Goal: Navigation & Orientation: Find specific page/section

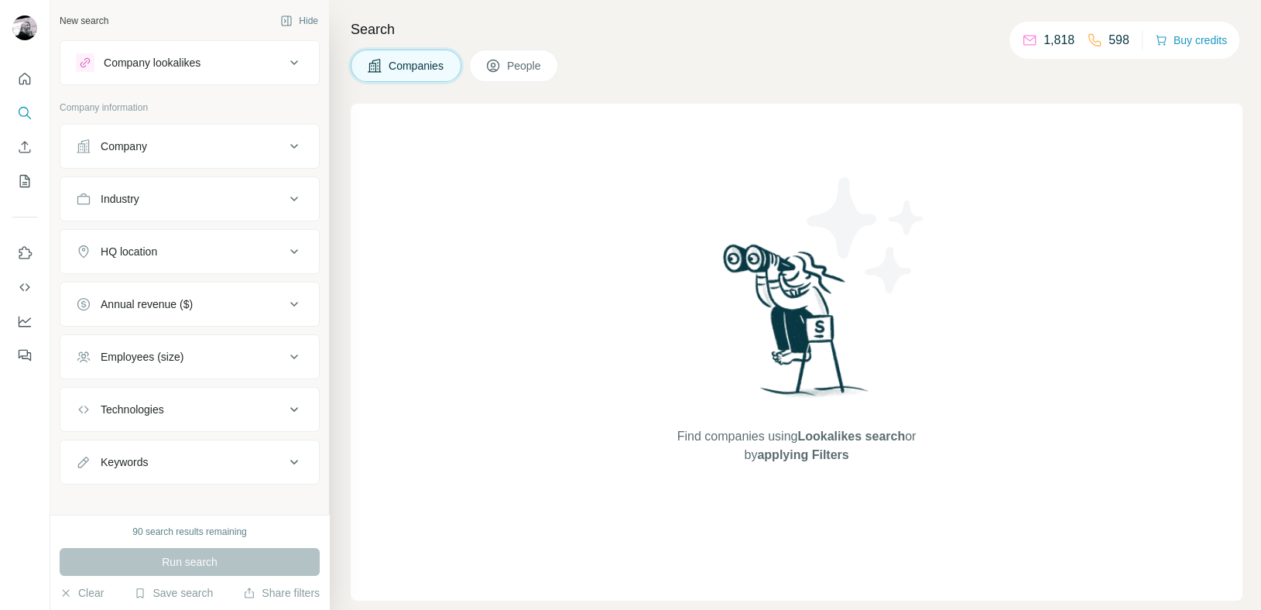
click at [290, 249] on icon at bounding box center [294, 251] width 8 height 5
click at [285, 248] on icon at bounding box center [294, 251] width 19 height 19
click at [24, 80] on icon "Quick start" at bounding box center [24, 78] width 15 height 15
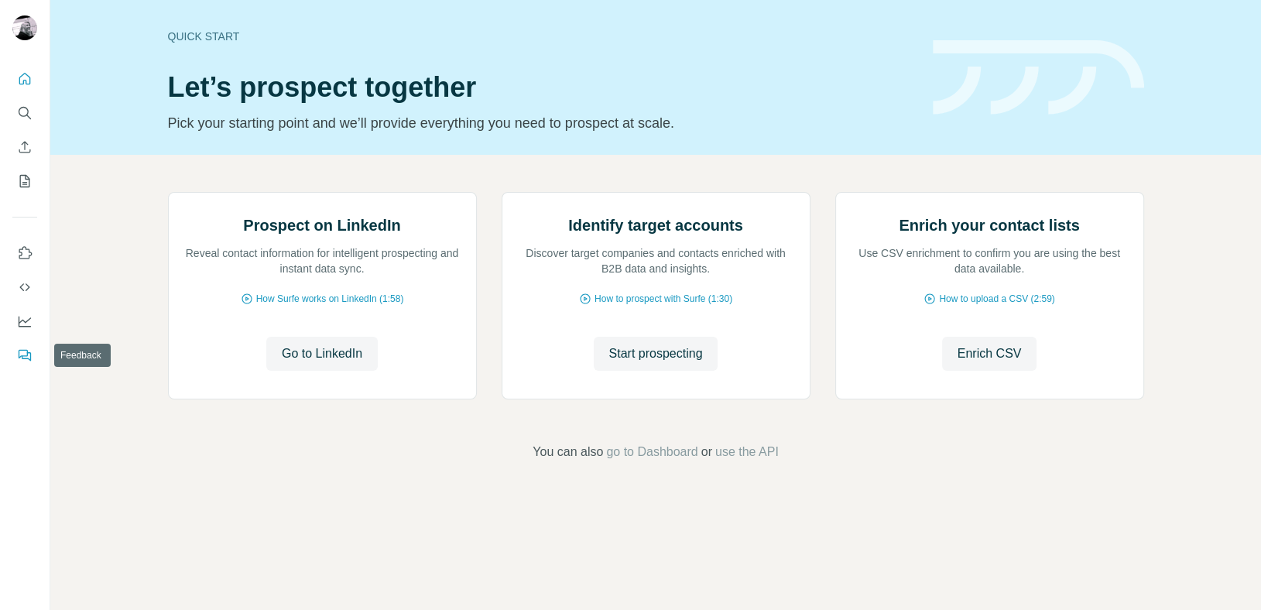
click at [25, 349] on icon "Feedback" at bounding box center [24, 354] width 15 height 15
click at [22, 110] on icon "Search" at bounding box center [24, 112] width 15 height 15
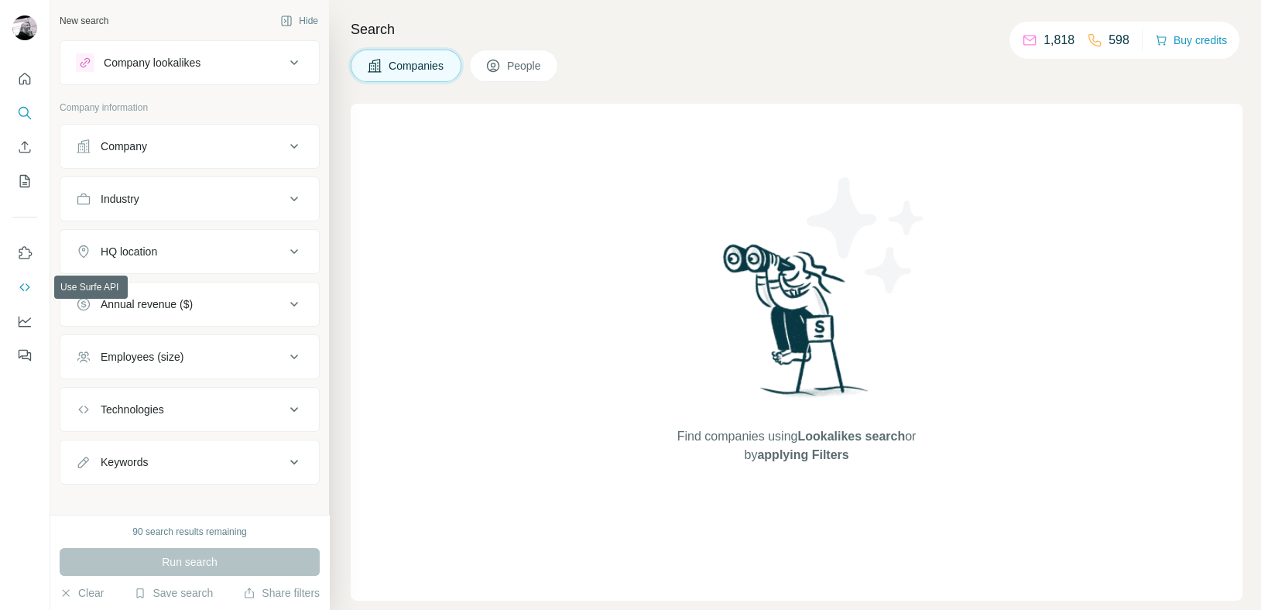
click at [24, 285] on icon "Use Surfe API" at bounding box center [24, 286] width 15 height 15
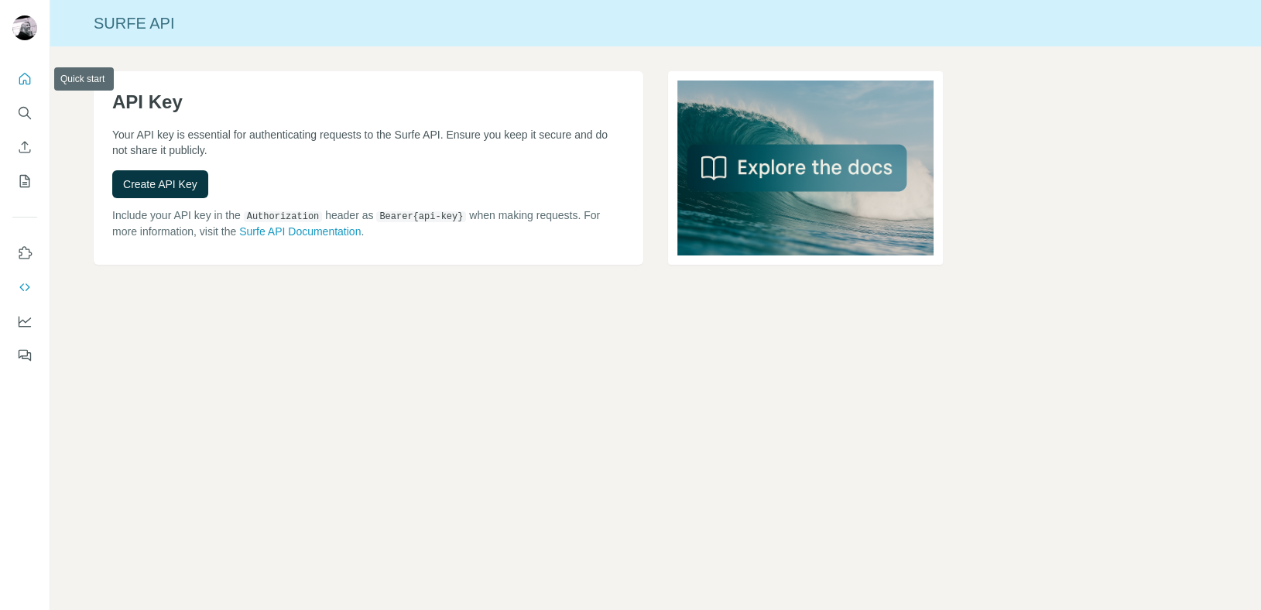
click at [24, 81] on icon "Quick start" at bounding box center [24, 78] width 15 height 15
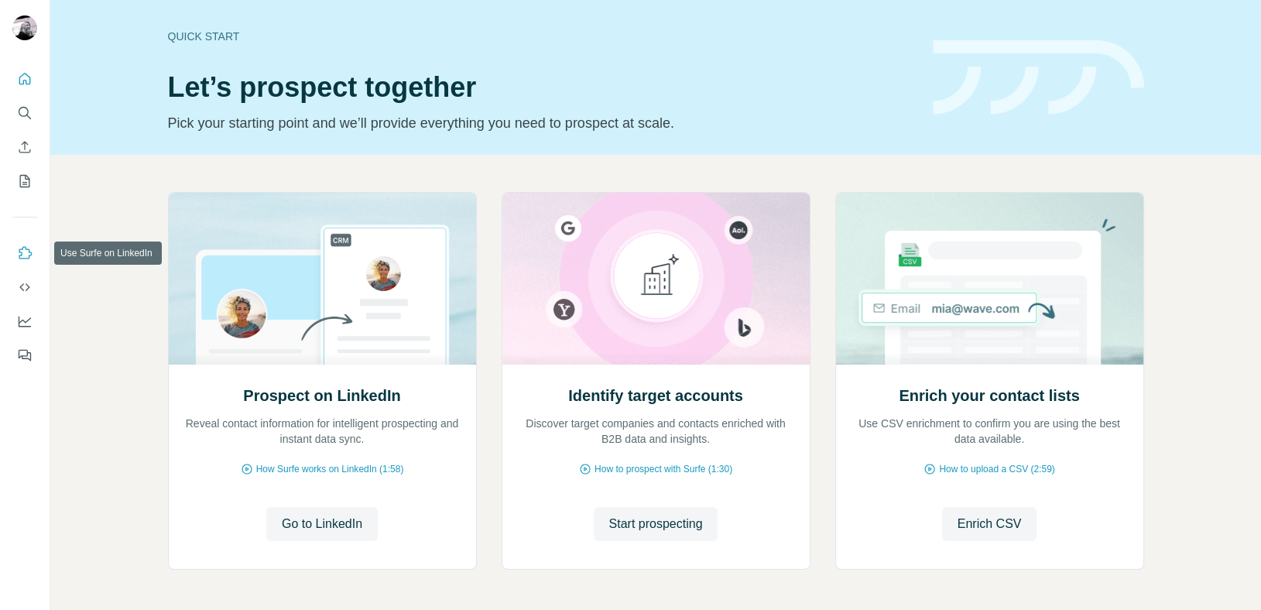
click at [24, 251] on icon "Use Surfe on LinkedIn" at bounding box center [24, 252] width 15 height 15
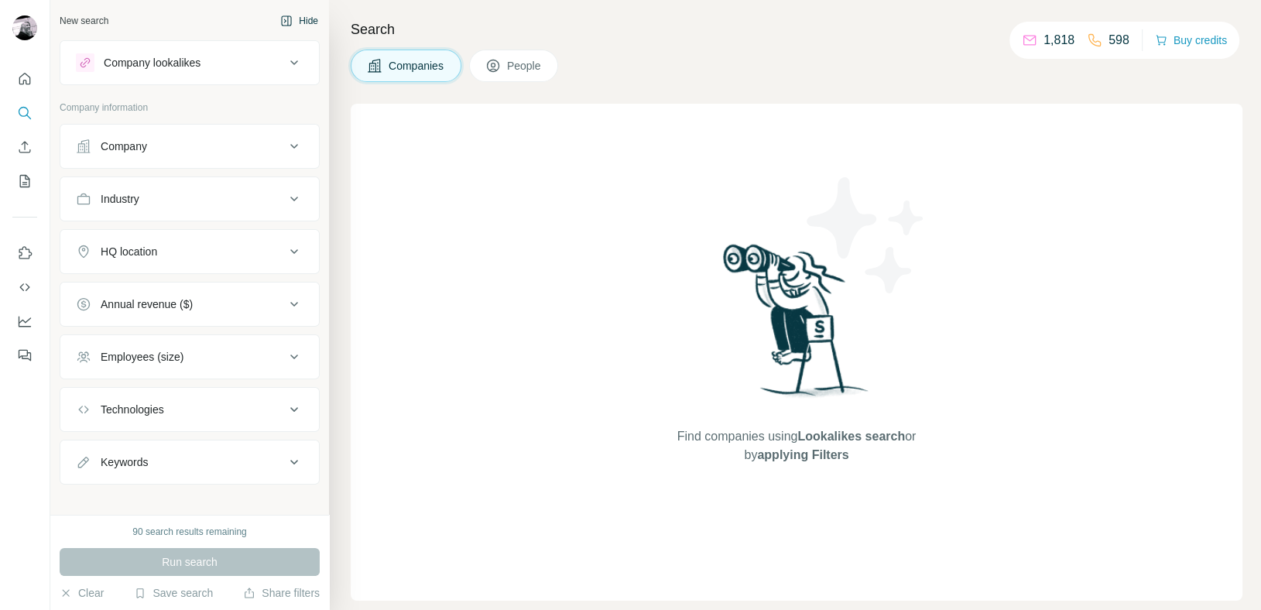
click at [280, 17] on icon "button" at bounding box center [286, 21] width 12 height 12
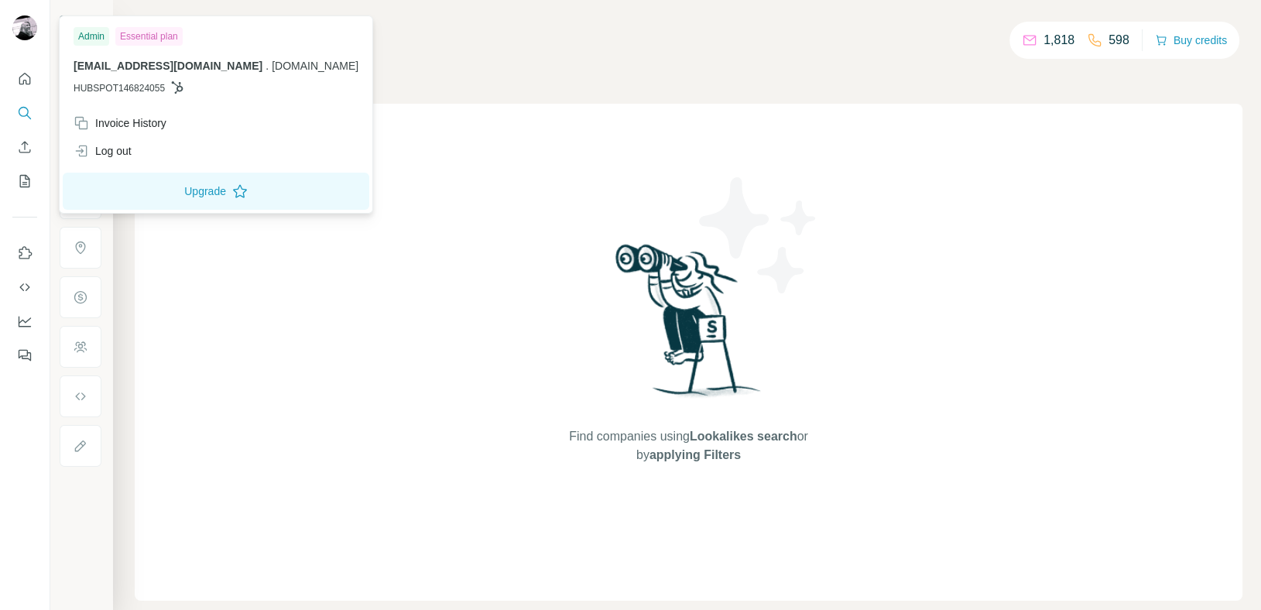
click at [22, 21] on img at bounding box center [24, 27] width 25 height 25
click at [162, 120] on div "Invoice History" at bounding box center [120, 122] width 93 height 15
click at [526, 63] on div "Companies People" at bounding box center [688, 66] width 1107 height 33
click at [26, 26] on img at bounding box center [24, 27] width 25 height 25
